Goal: Obtain resource: Obtain resource

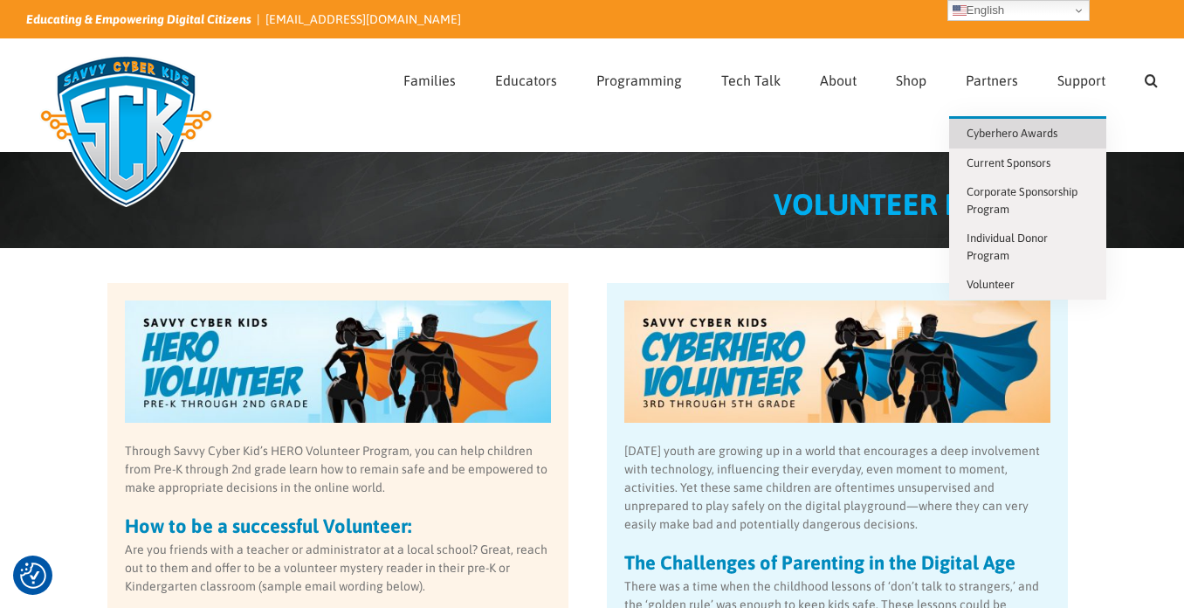
click at [1026, 140] on link "Cyberhero Awards" at bounding box center [1027, 134] width 157 height 30
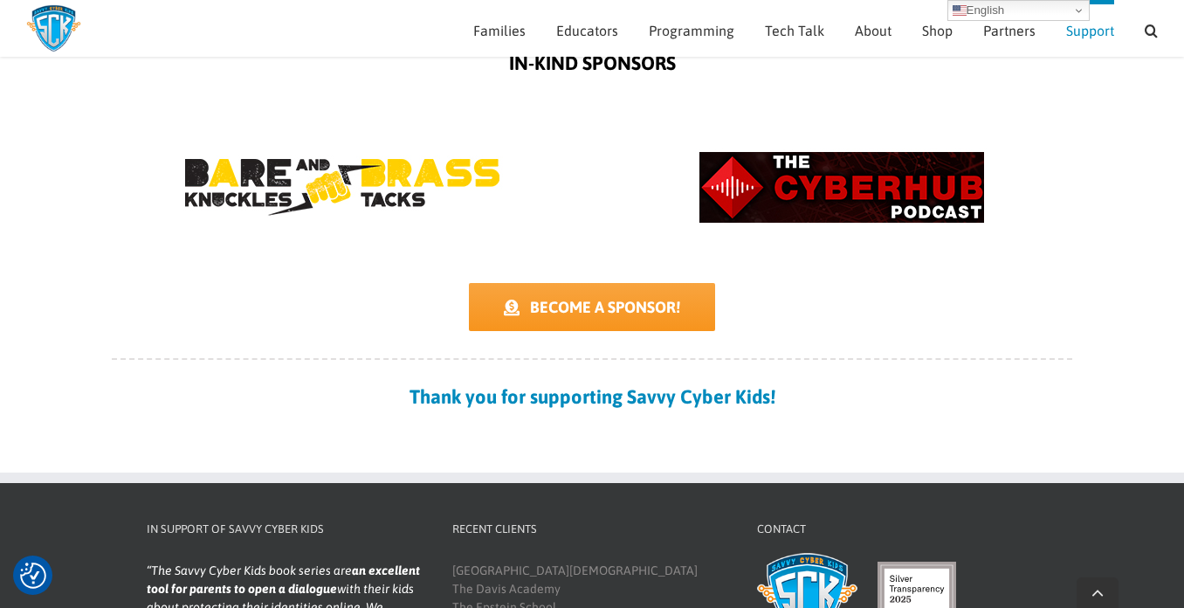
scroll to position [1845, 0]
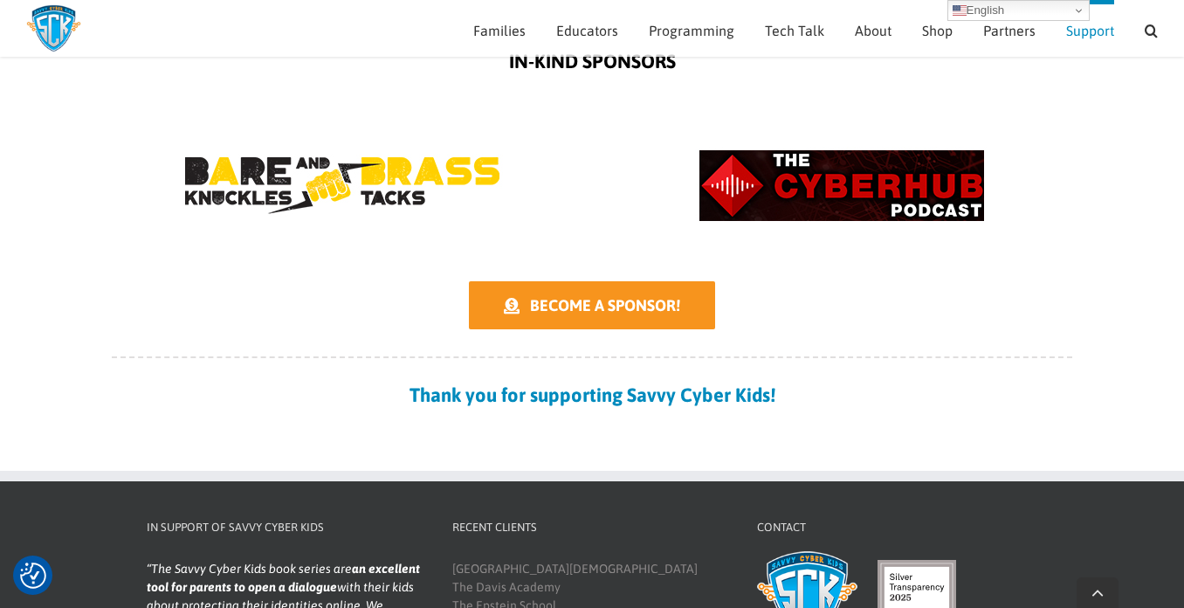
click at [617, 303] on span "BECOME A SPONSOR!" at bounding box center [605, 305] width 150 height 18
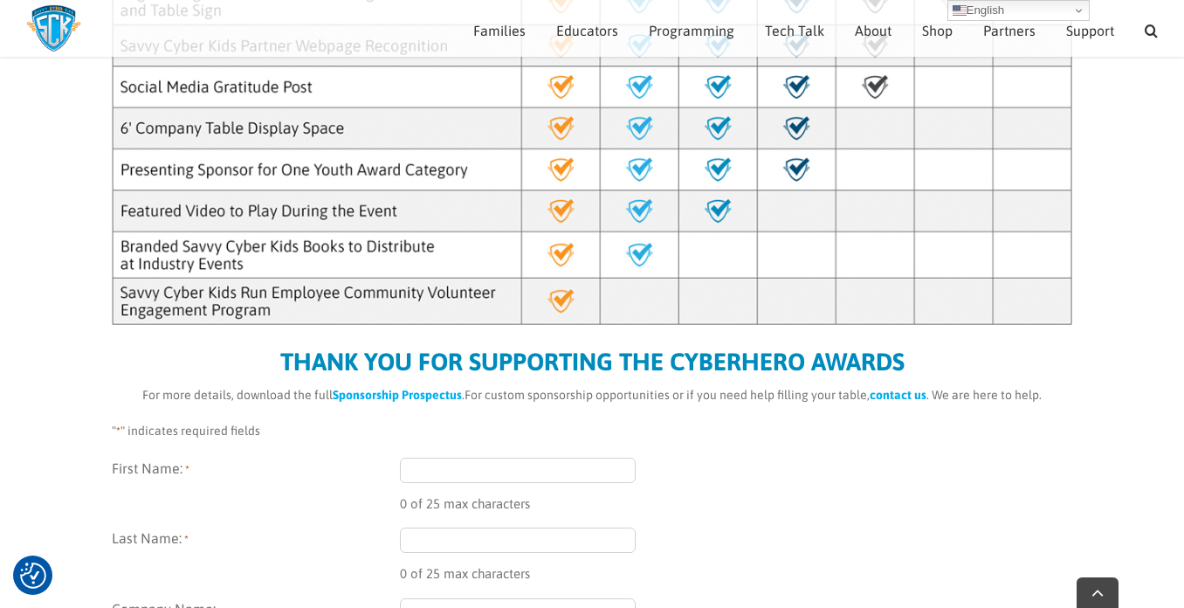
scroll to position [706, 0]
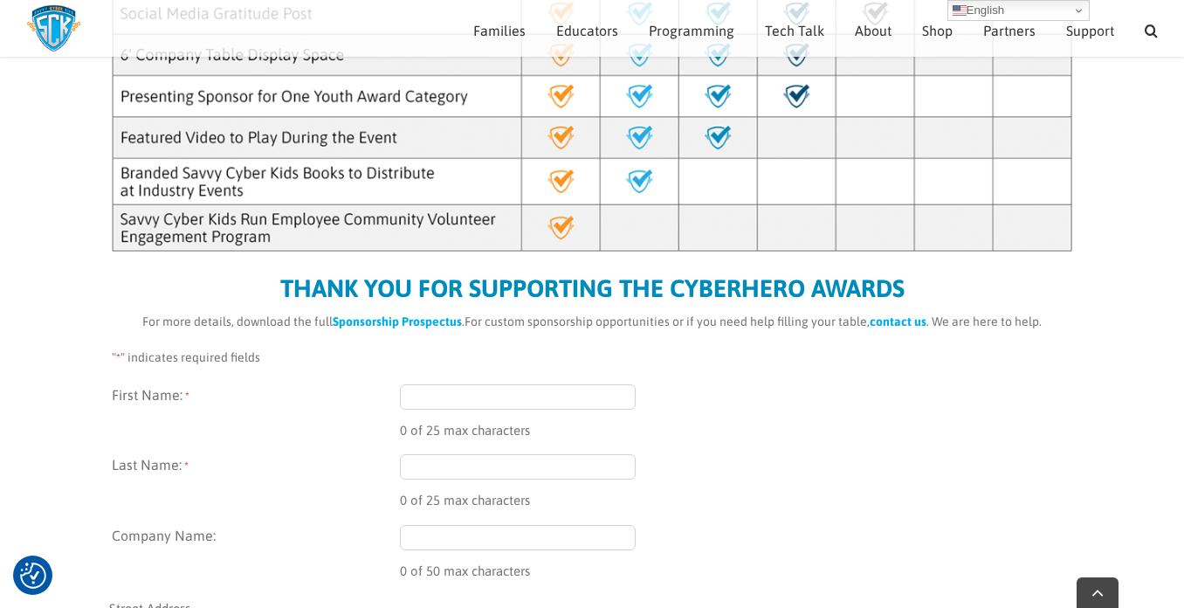
click at [388, 322] on strong "Sponsorship Prospectus" at bounding box center [397, 321] width 129 height 14
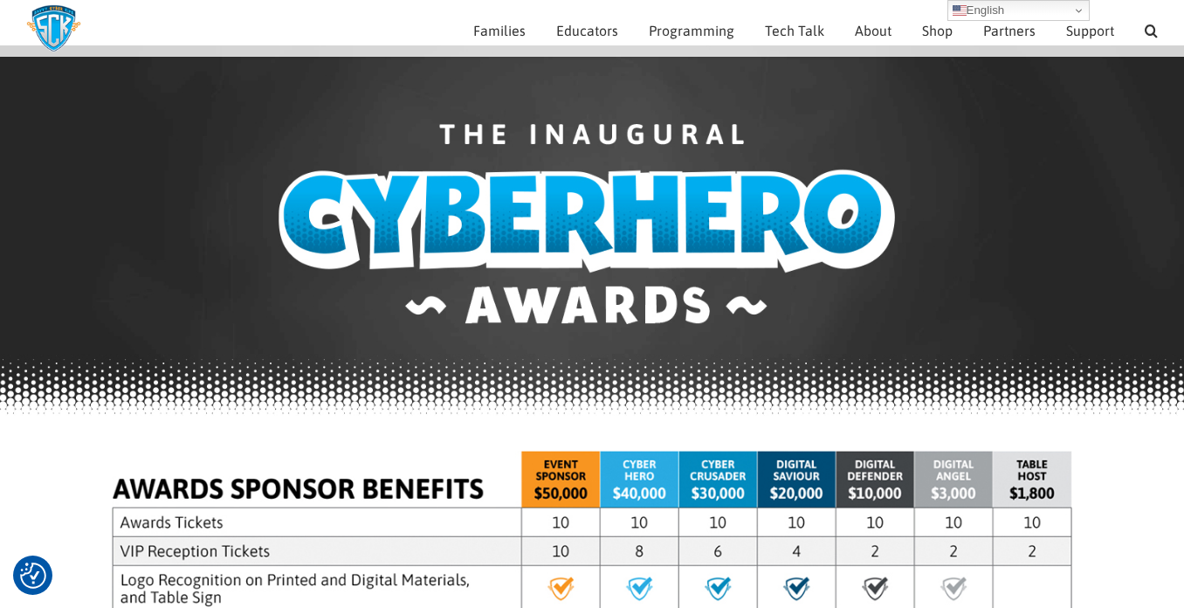
scroll to position [0, 0]
